Goal: Navigation & Orientation: Find specific page/section

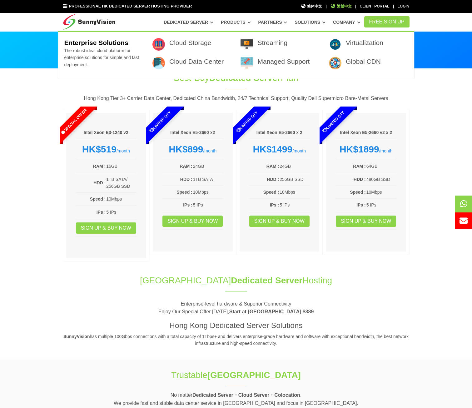
click at [349, 3] on span "繁體中文" at bounding box center [341, 6] width 22 height 6
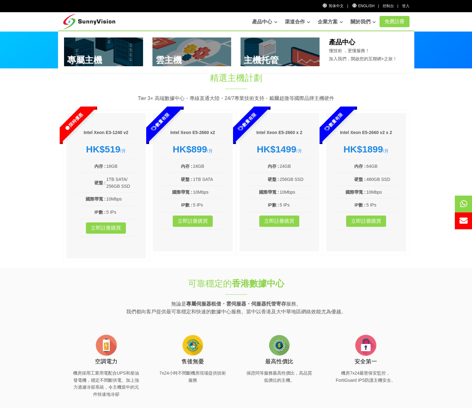
click at [274, 20] on icon at bounding box center [275, 21] width 3 height 3
